Goal: Information Seeking & Learning: Find specific fact

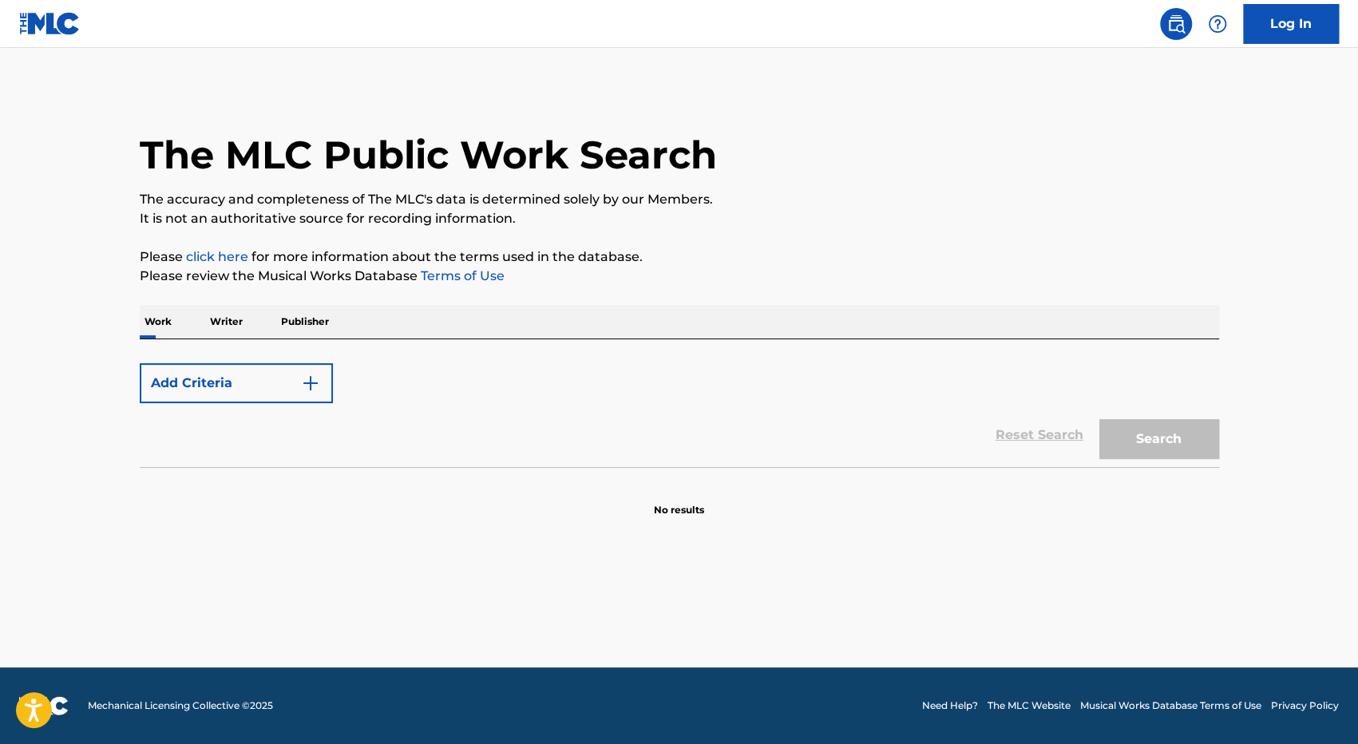
click at [215, 322] on p "Writer" at bounding box center [226, 322] width 42 height 34
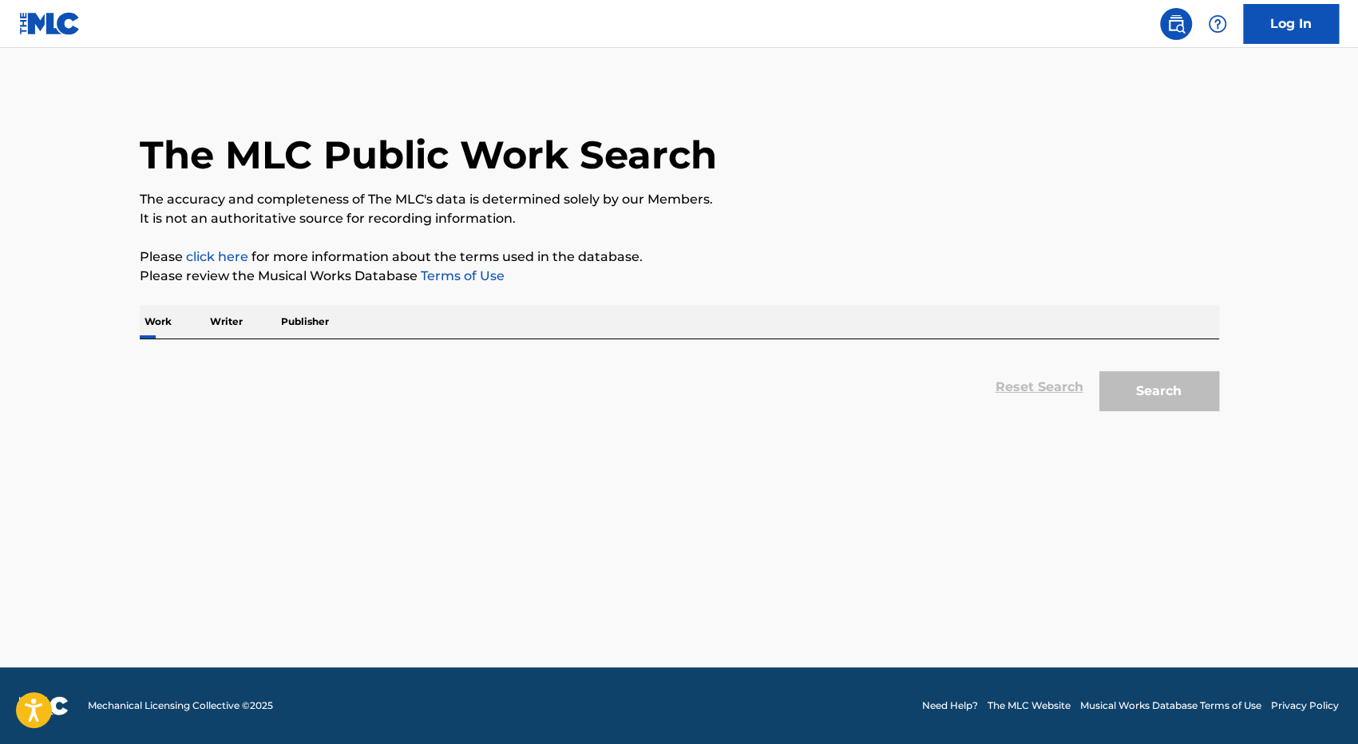
click at [221, 323] on p "Writer" at bounding box center [226, 322] width 42 height 34
click at [221, 322] on p "Writer" at bounding box center [226, 322] width 42 height 34
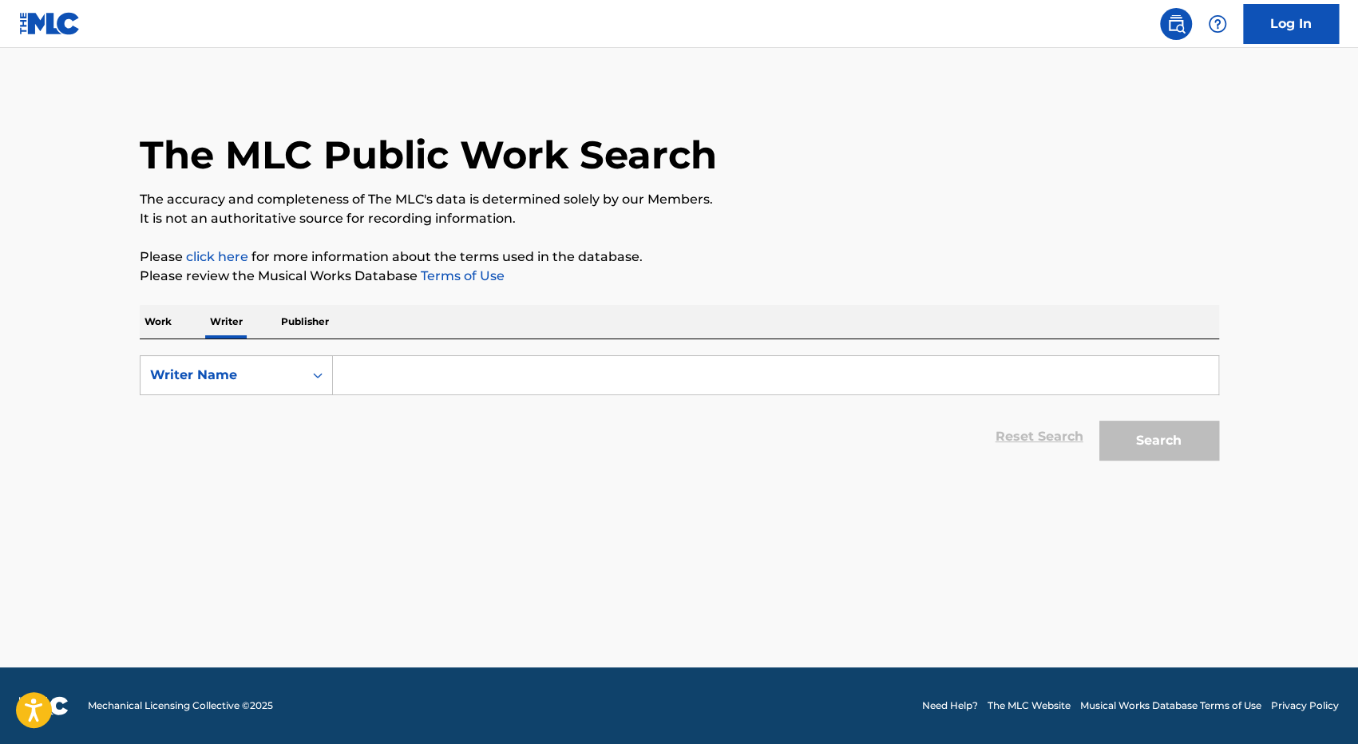
click at [470, 378] on input "Search Form" at bounding box center [776, 375] width 886 height 38
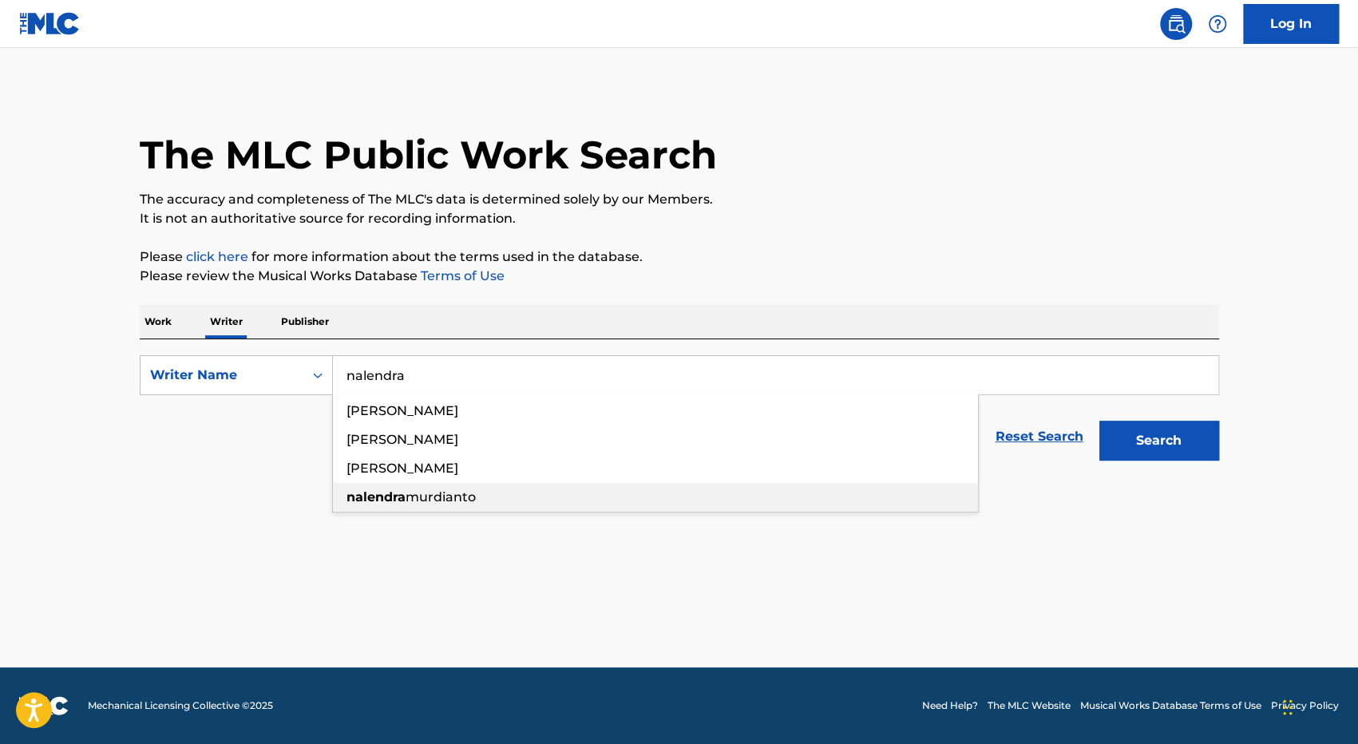
click at [555, 501] on div "[PERSON_NAME]" at bounding box center [655, 497] width 645 height 29
type input "[PERSON_NAME]"
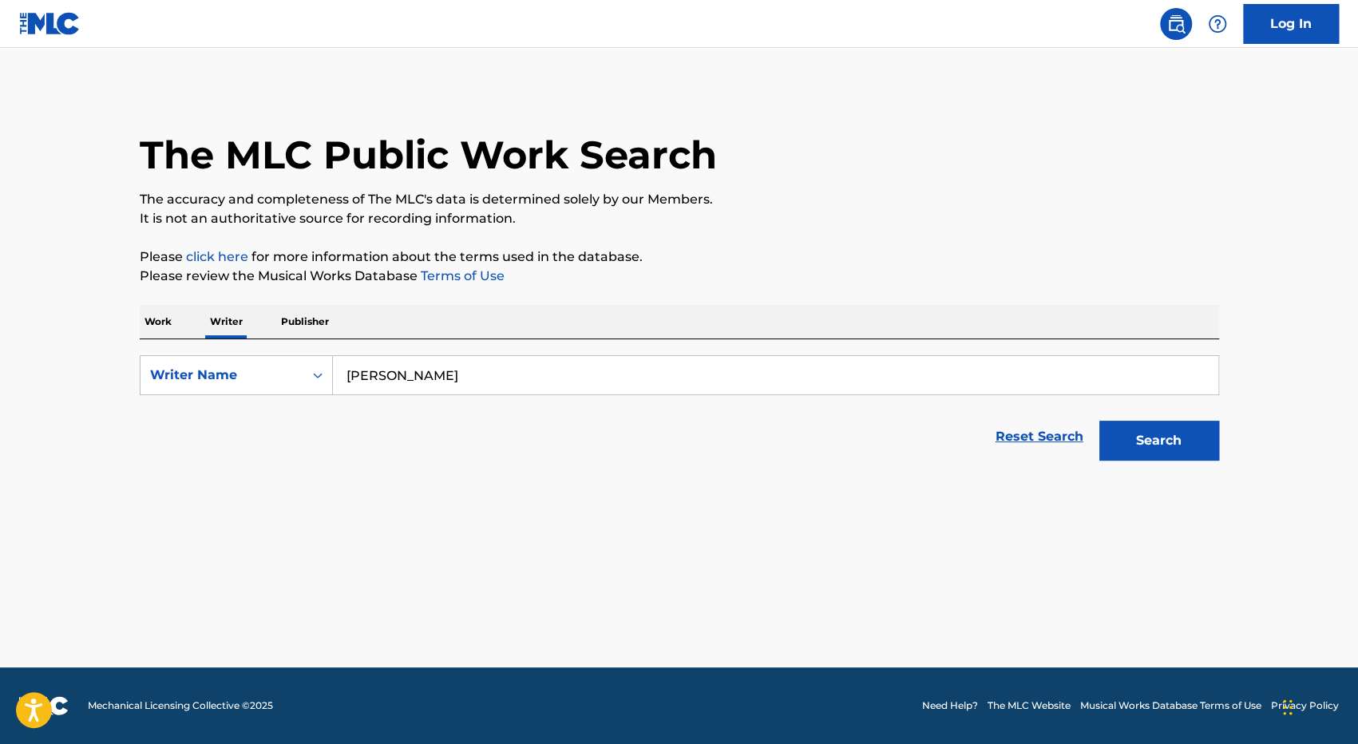
click at [1176, 454] on button "Search" at bounding box center [1160, 441] width 120 height 40
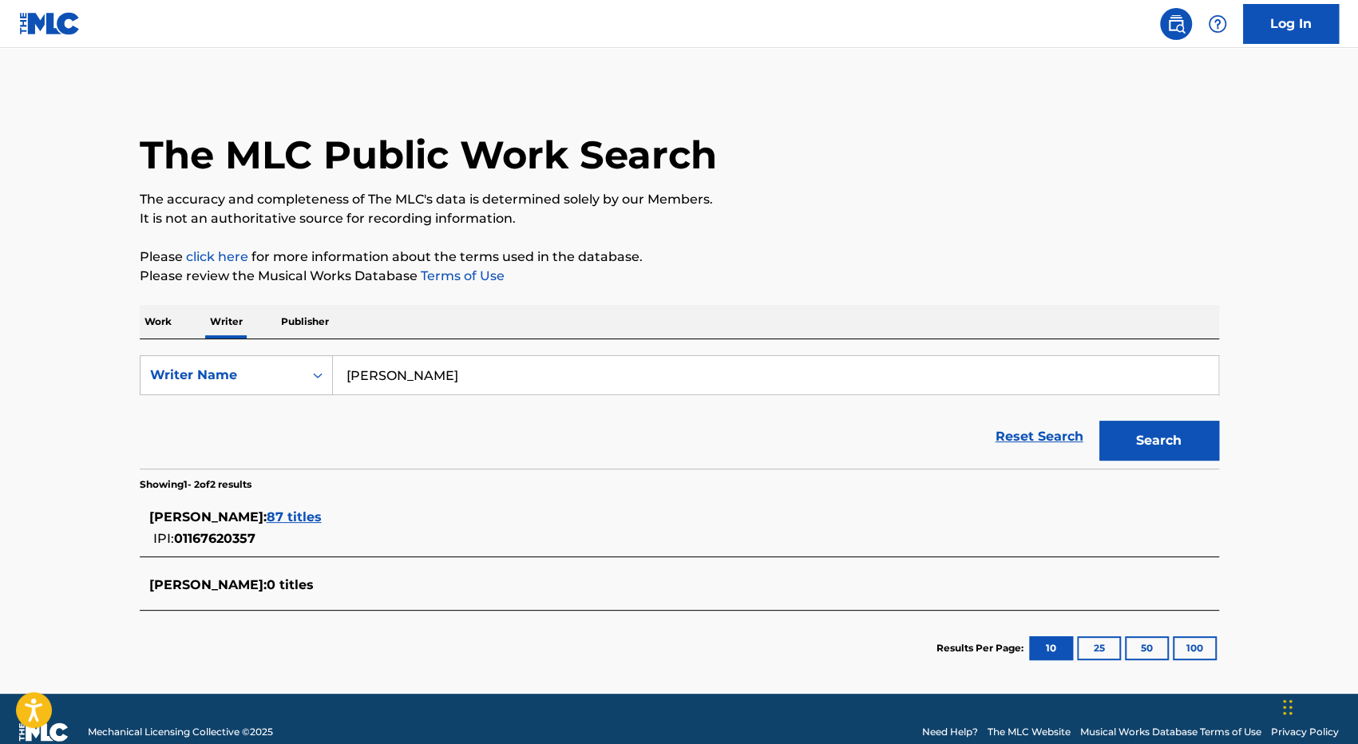
click at [160, 322] on p "Work" at bounding box center [158, 322] width 37 height 34
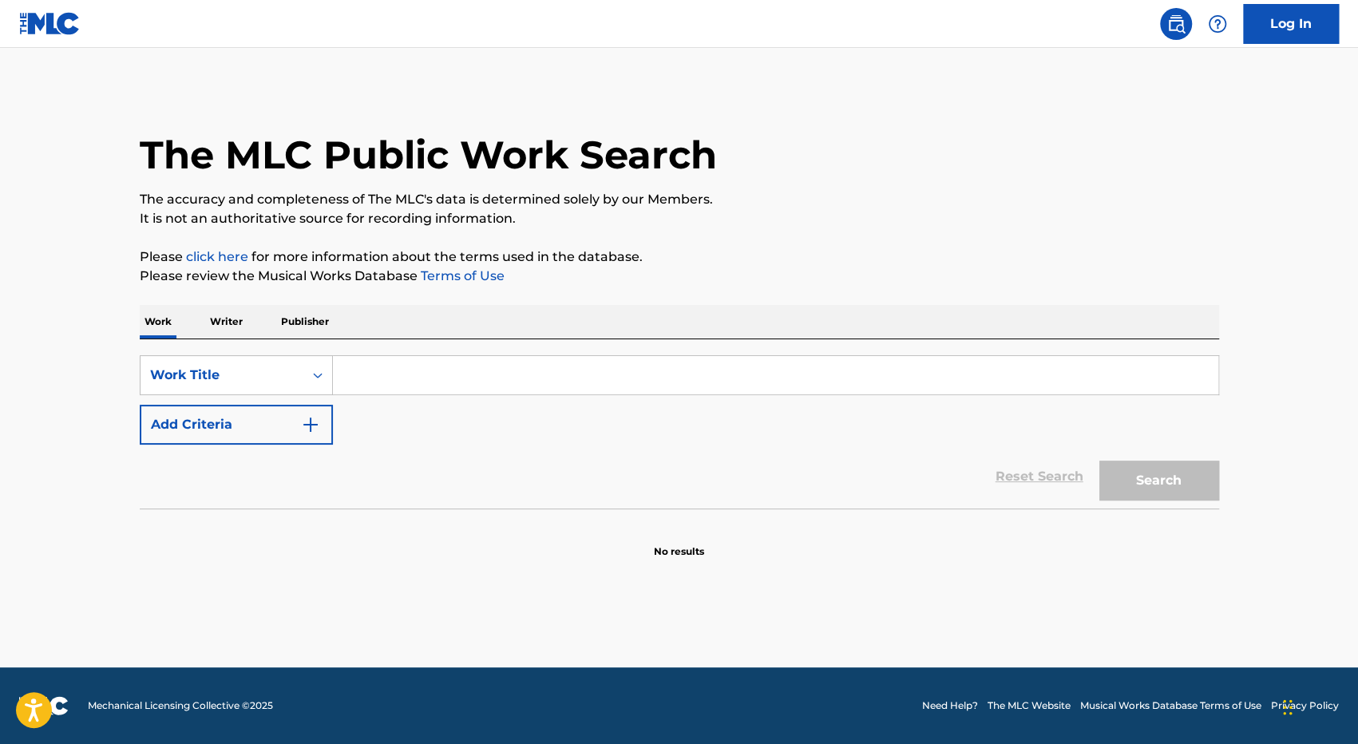
click at [383, 371] on input "Search Form" at bounding box center [776, 375] width 886 height 38
paste input "Papa Pilih Mantanku"
type input "Papa Pilih Mantanku"
click at [1177, 477] on button "Search" at bounding box center [1160, 481] width 120 height 40
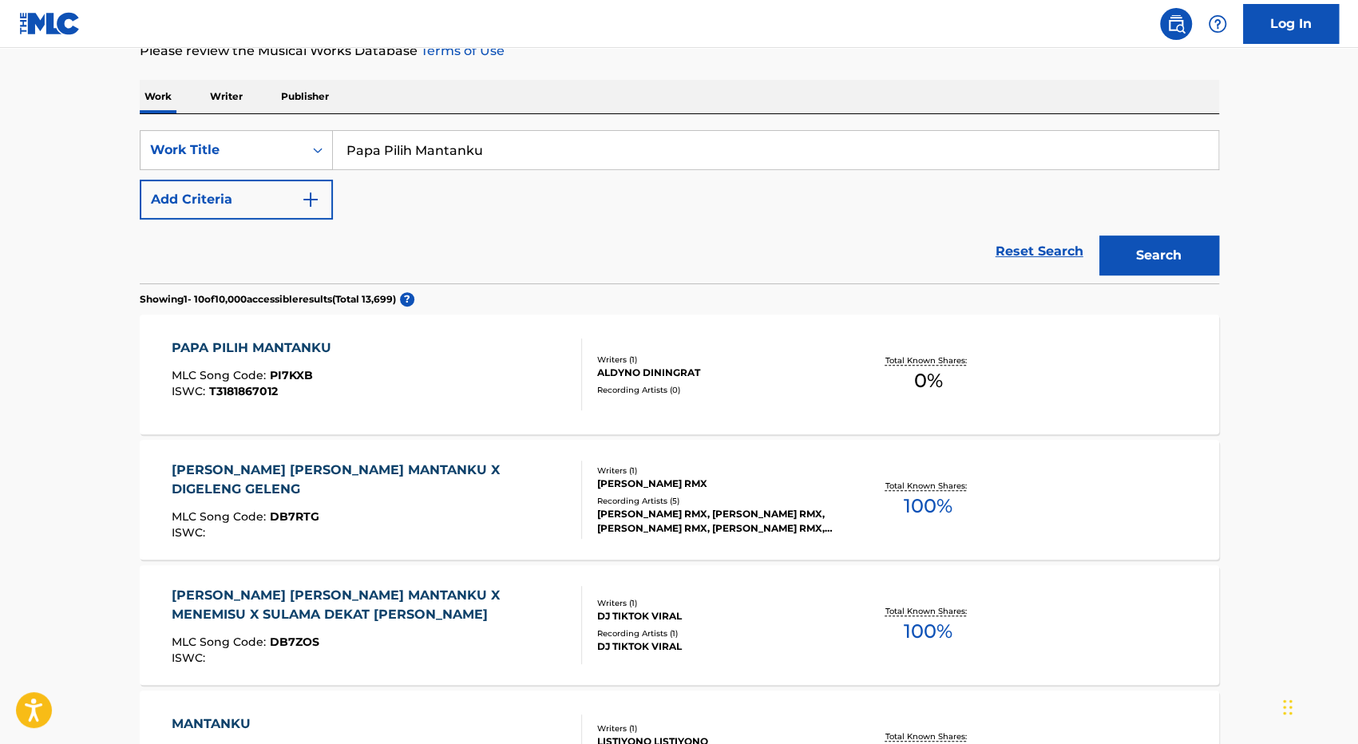
scroll to position [319, 0]
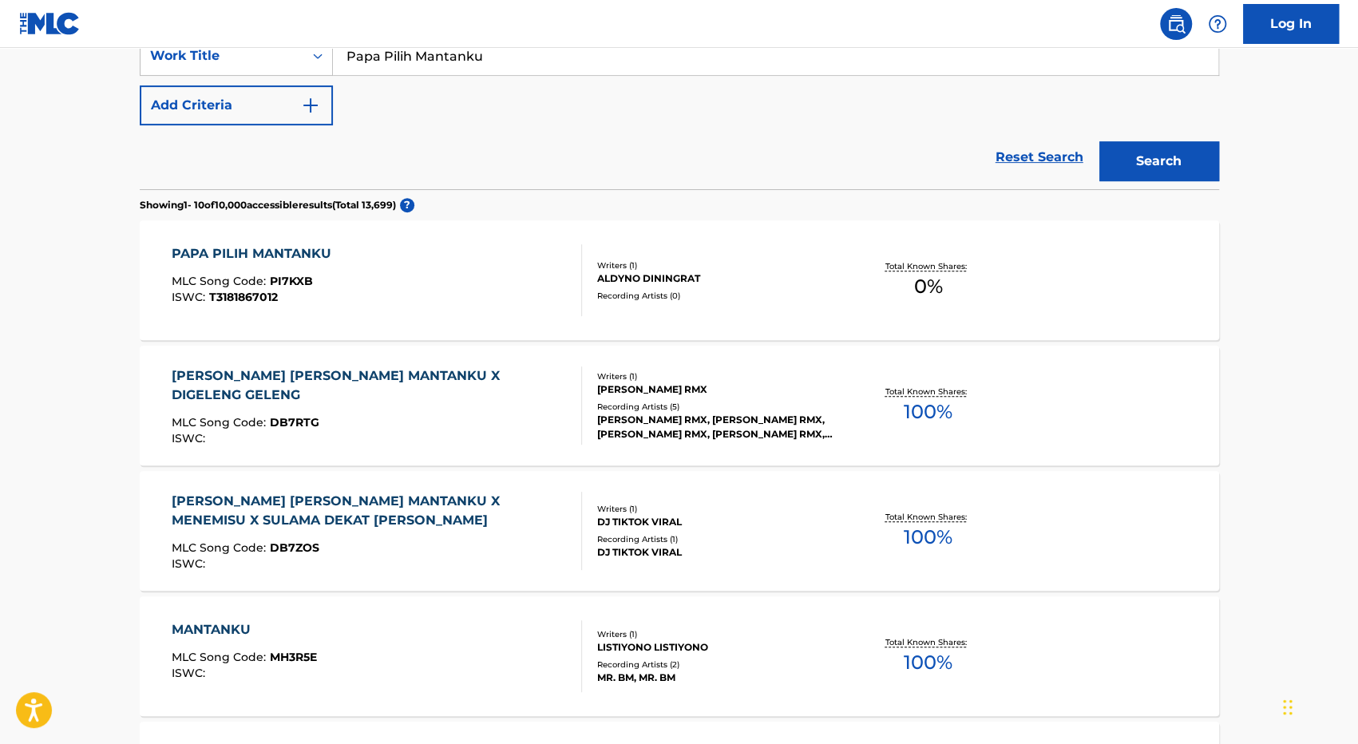
click at [728, 298] on div "Recording Artists ( 0 )" at bounding box center [717, 296] width 241 height 12
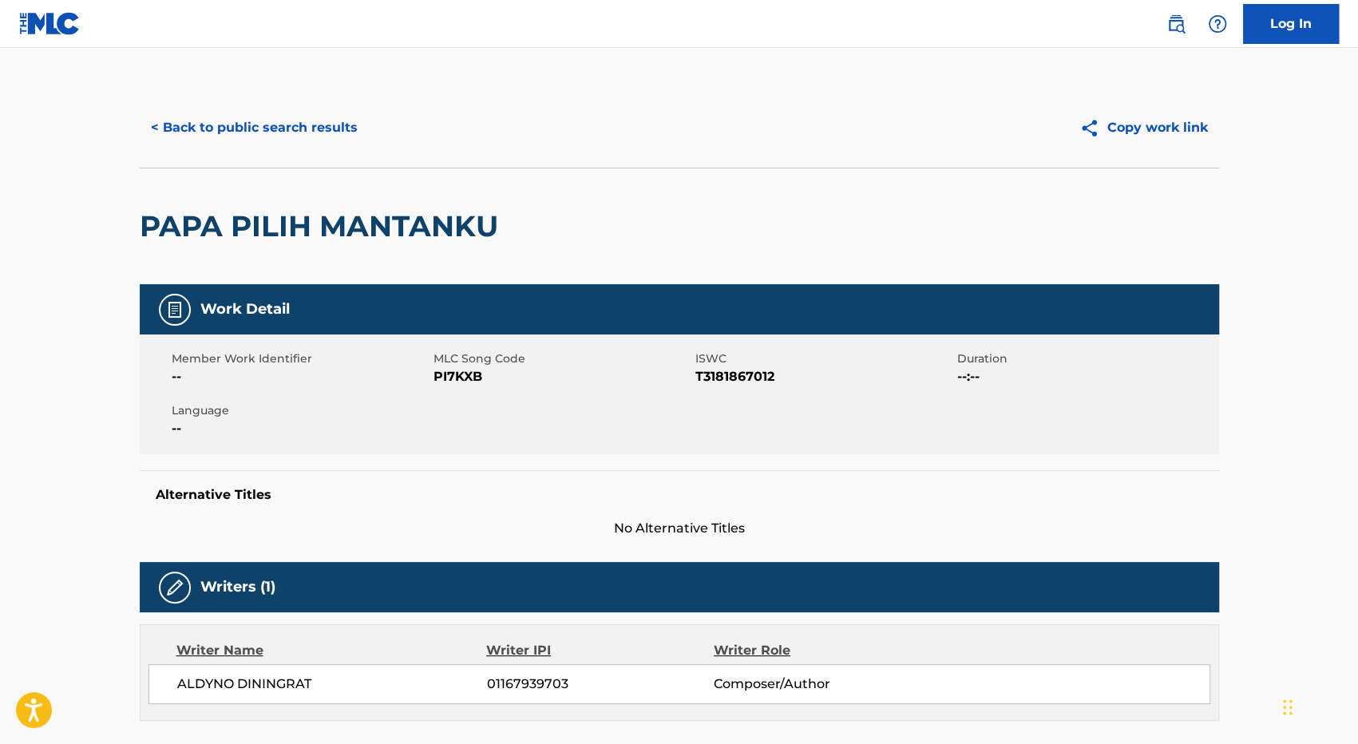
click at [268, 123] on button "< Back to public search results" at bounding box center [254, 128] width 229 height 40
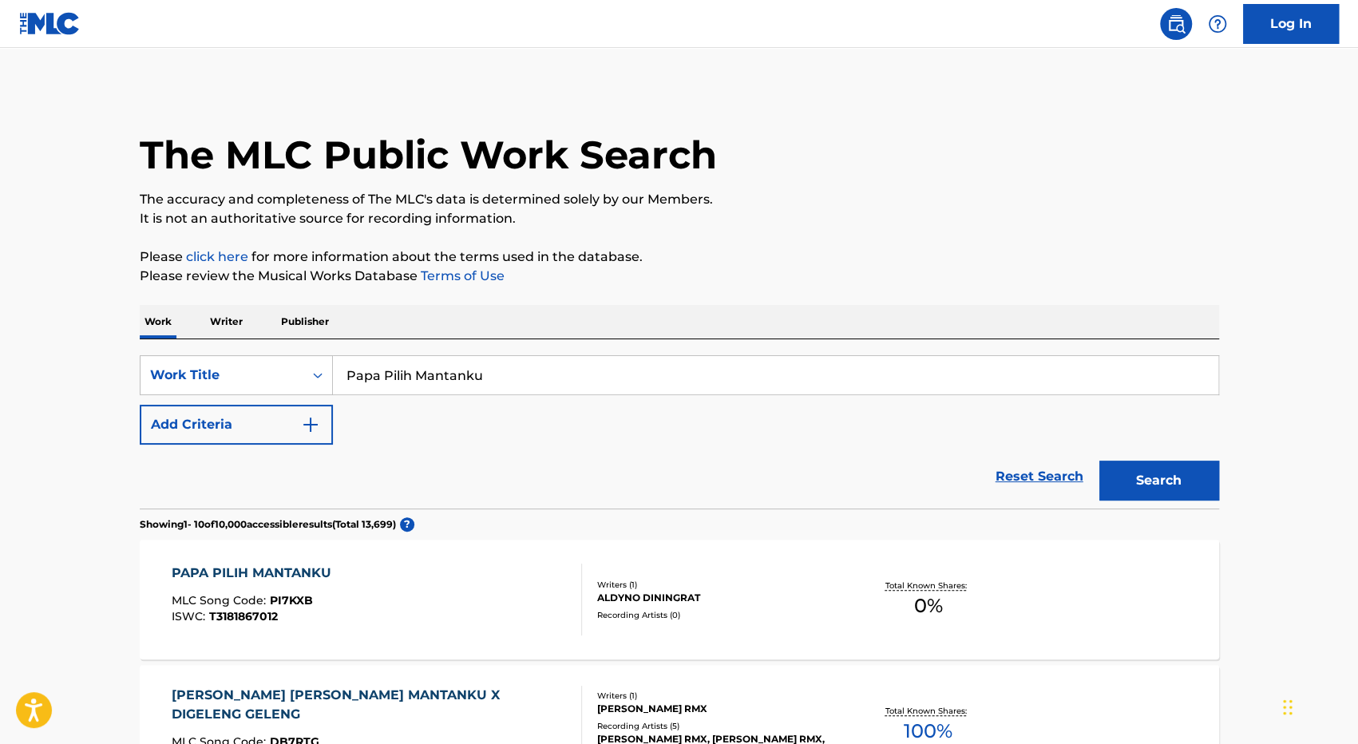
scroll to position [319, 0]
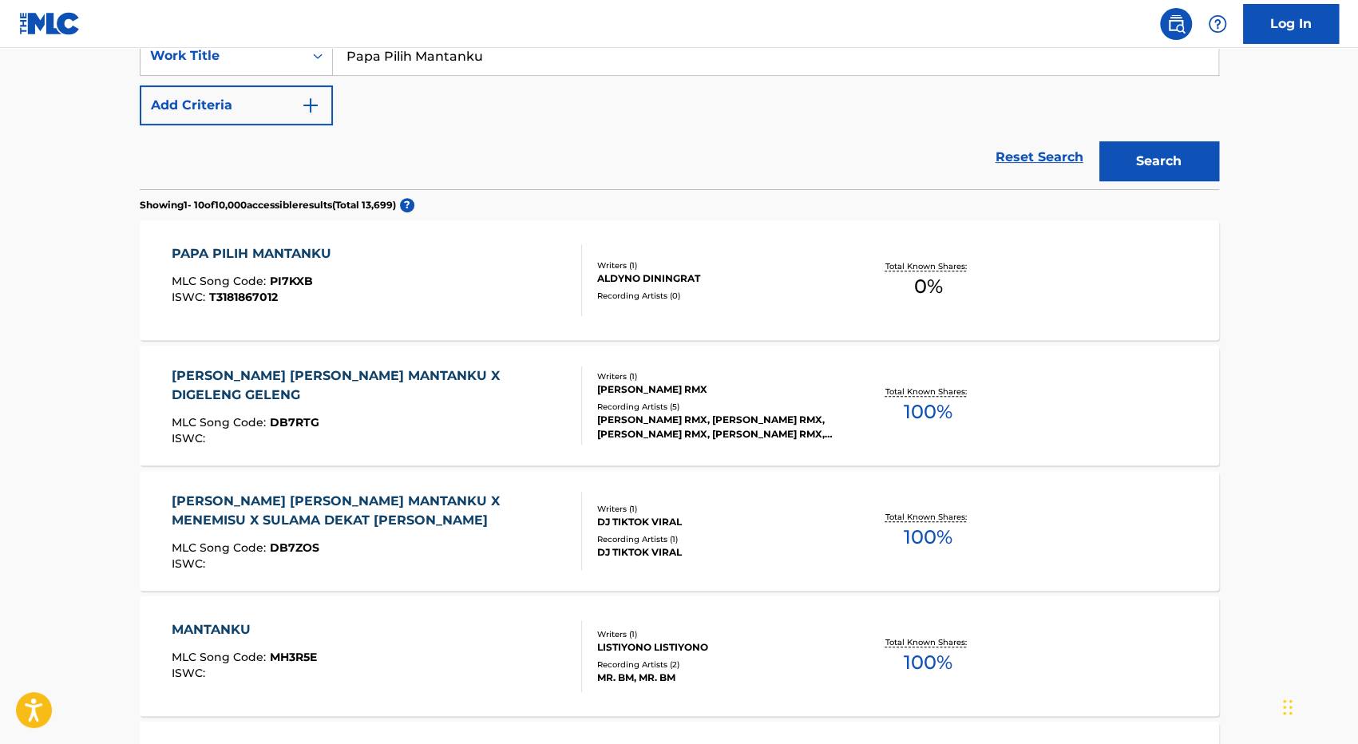
click at [661, 416] on div "[PERSON_NAME] RMX, [PERSON_NAME] RMX, [PERSON_NAME] RMX, [PERSON_NAME] RMX, [PE…" at bounding box center [717, 427] width 241 height 29
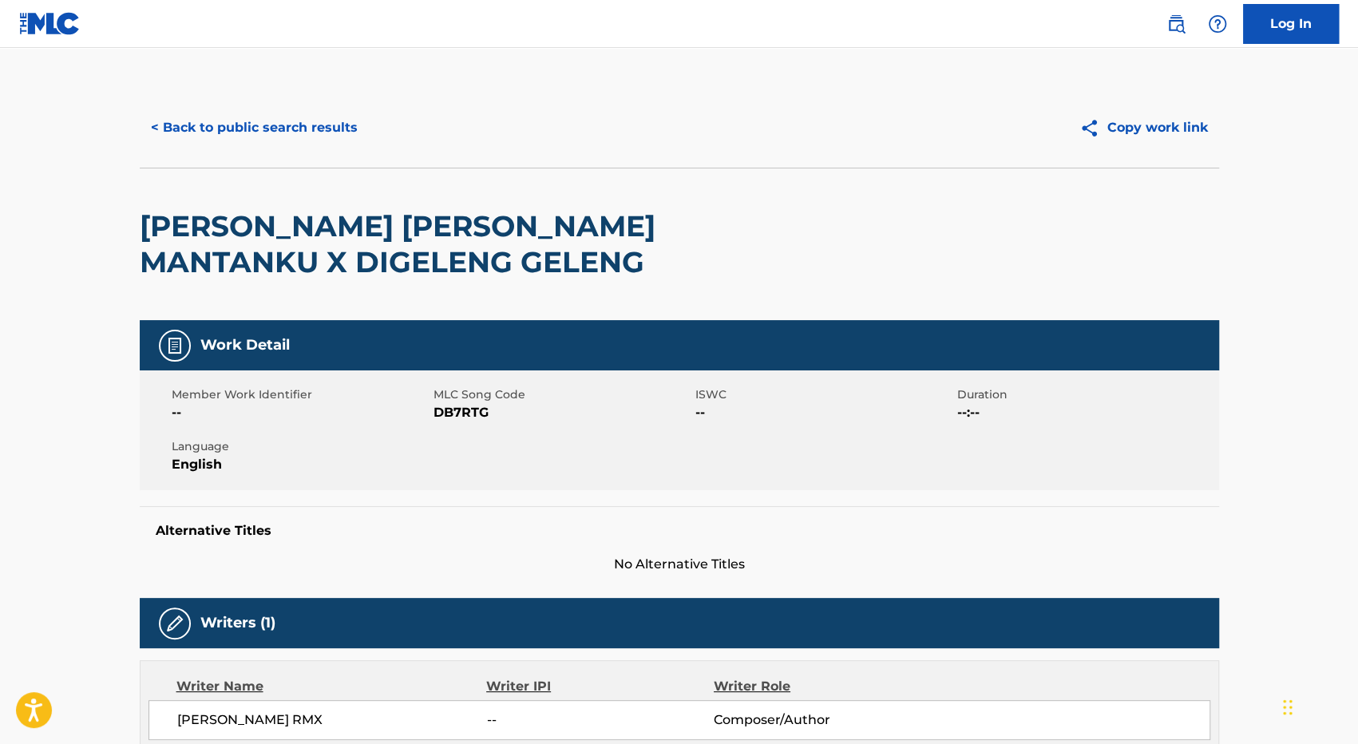
click at [260, 135] on button "< Back to public search results" at bounding box center [254, 128] width 229 height 40
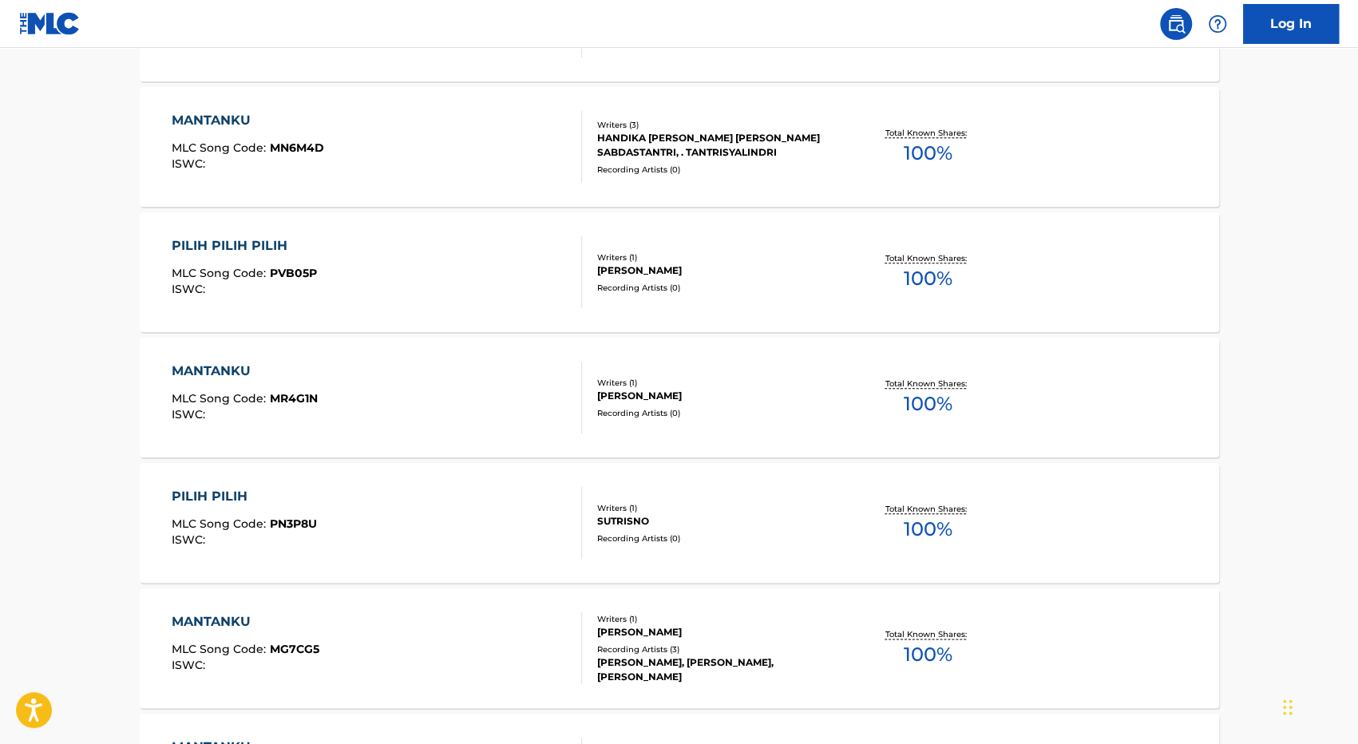
scroll to position [799, 0]
